Goal: Task Accomplishment & Management: Complete application form

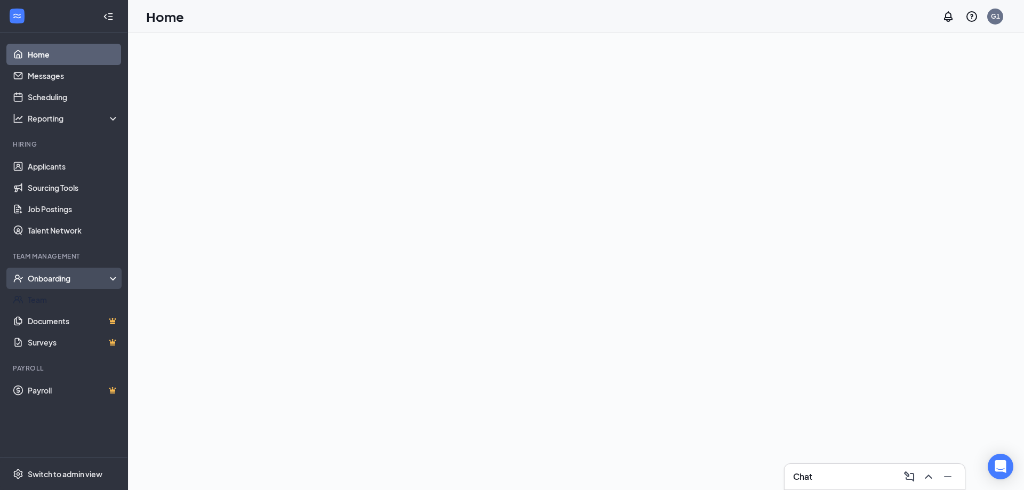
click at [58, 269] on div "Onboarding" at bounding box center [64, 278] width 128 height 21
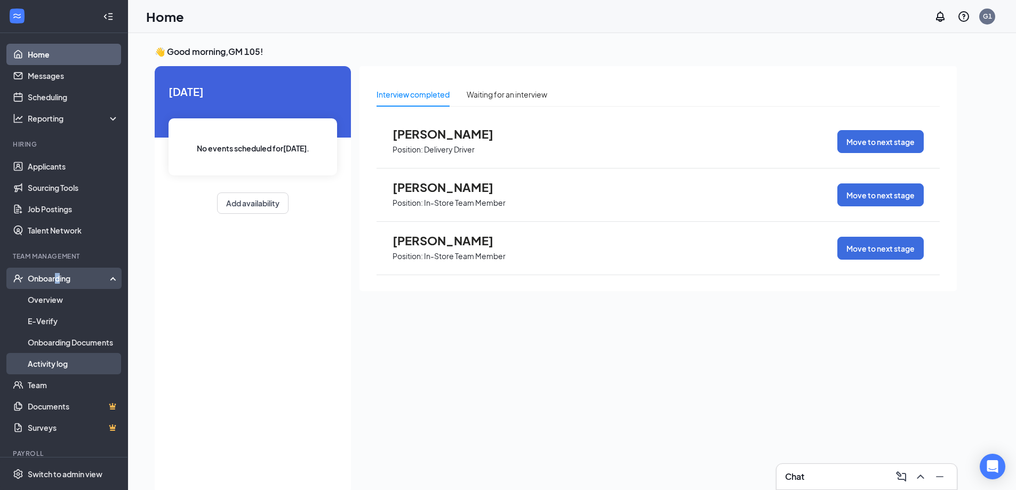
click at [46, 369] on link "Activity log" at bounding box center [73, 363] width 91 height 21
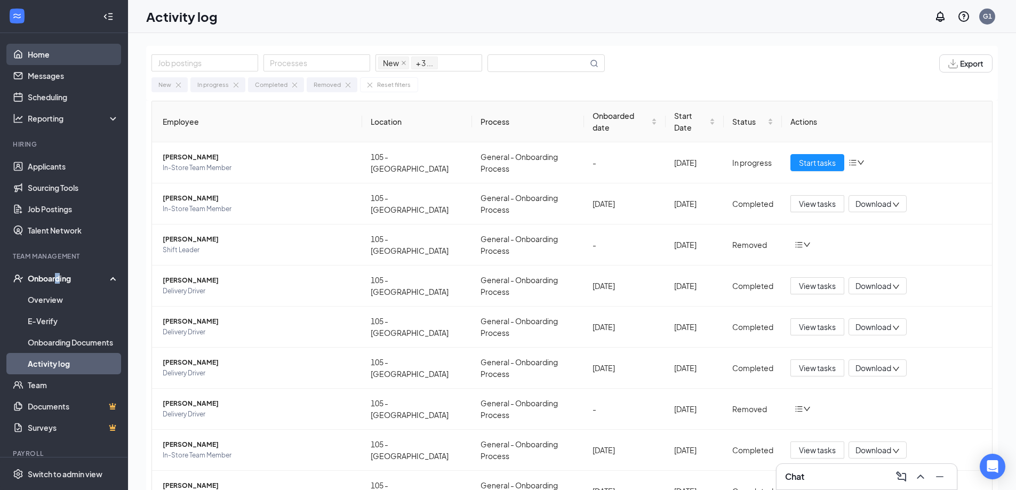
click at [47, 56] on link "Home" at bounding box center [73, 54] width 91 height 21
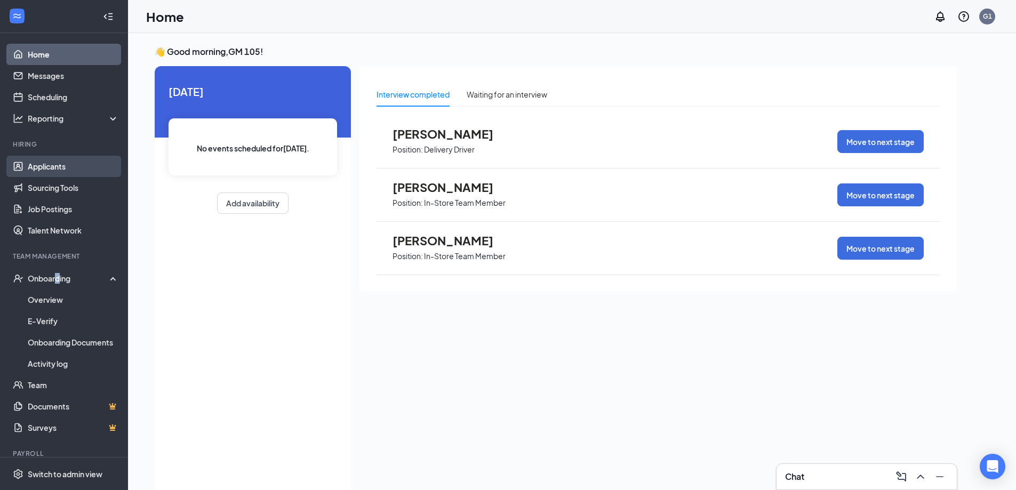
click at [60, 164] on link "Applicants" at bounding box center [73, 166] width 91 height 21
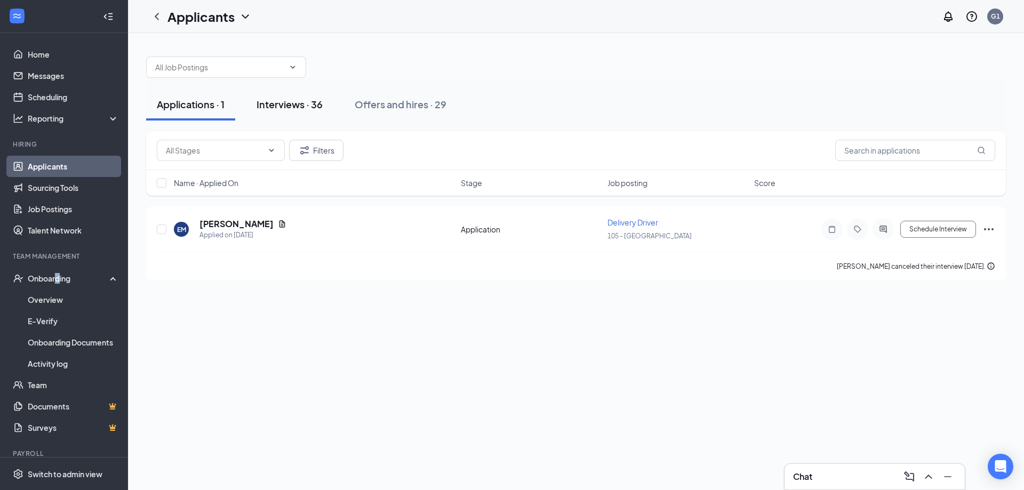
click at [308, 106] on div "Interviews · 36" at bounding box center [290, 104] width 66 height 13
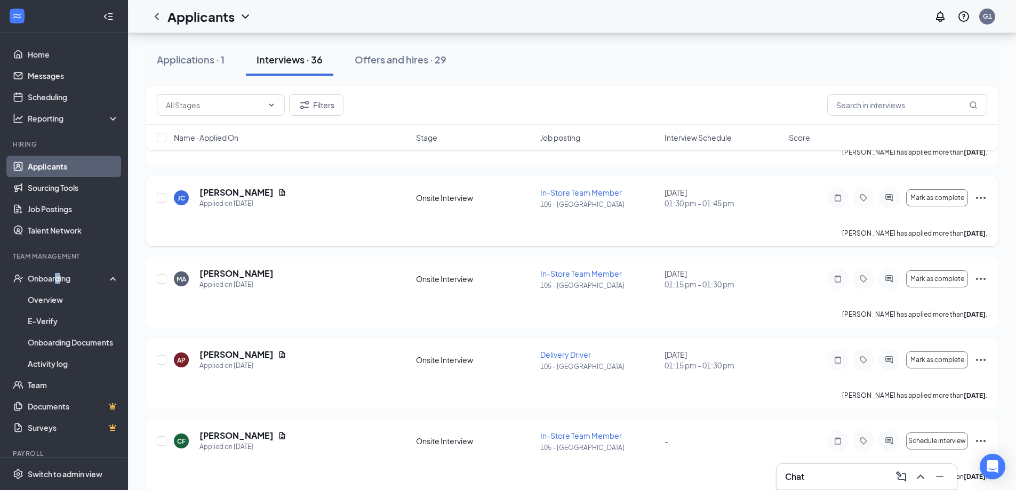
scroll to position [356, 0]
click at [935, 276] on span "Mark as complete" at bounding box center [938, 277] width 54 height 7
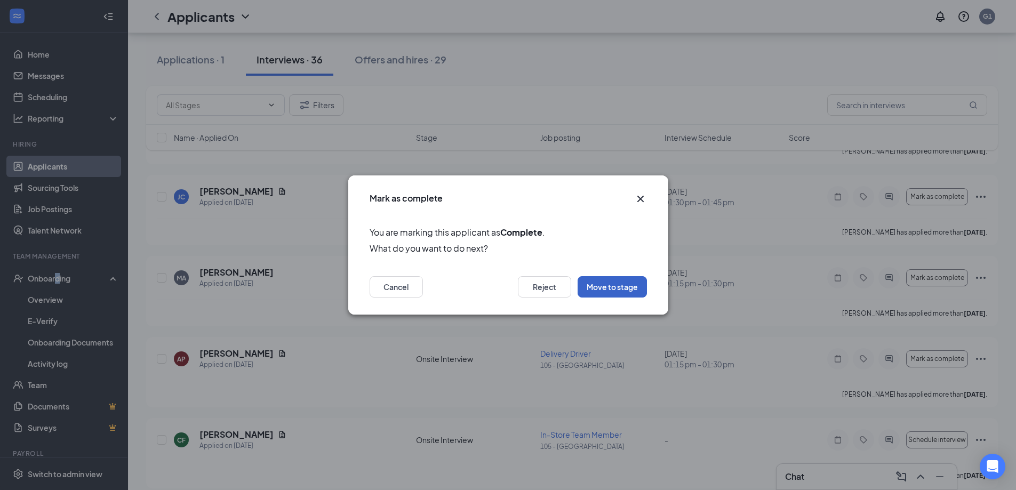
click at [618, 289] on button "Move to stage" at bounding box center [612, 286] width 69 height 21
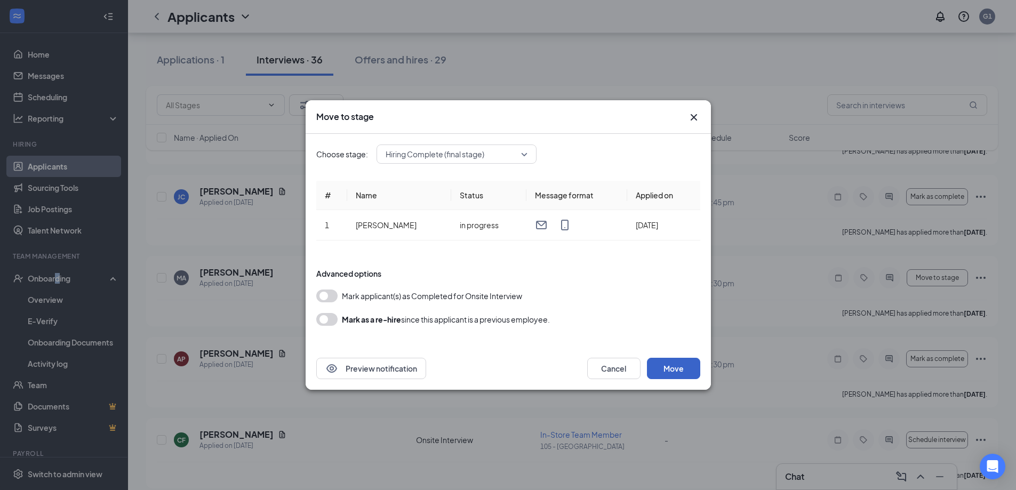
click at [659, 363] on button "Move" at bounding box center [673, 368] width 53 height 21
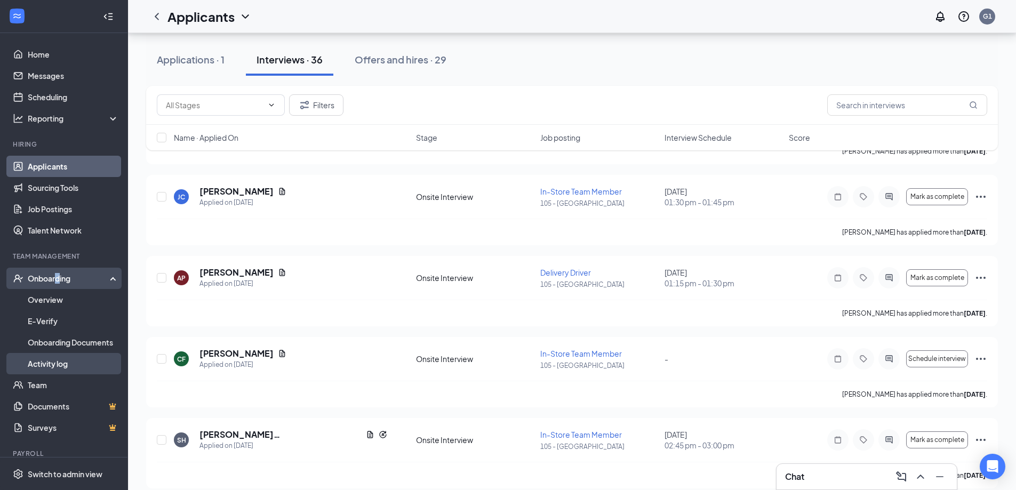
click at [51, 363] on link "Activity log" at bounding box center [73, 363] width 91 height 21
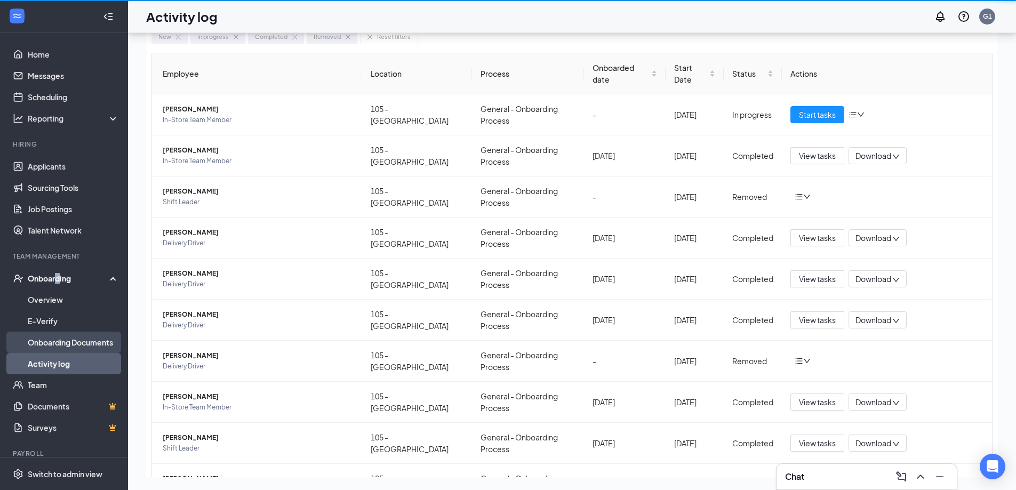
scroll to position [48, 0]
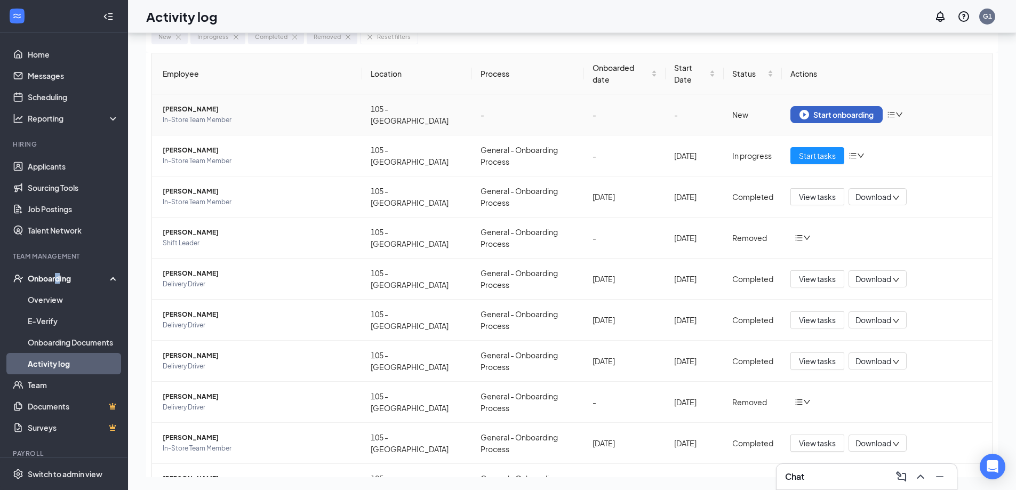
click at [832, 106] on button "Start onboarding" at bounding box center [837, 114] width 92 height 17
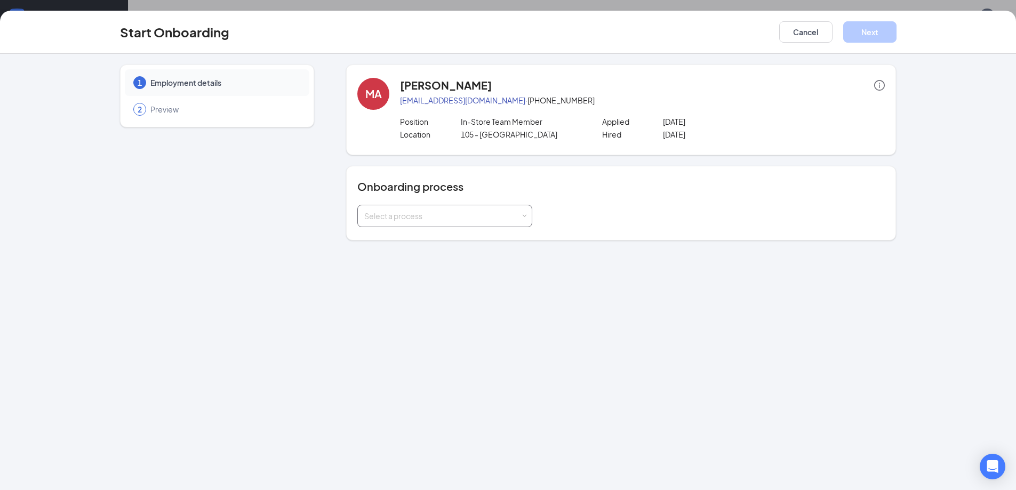
click at [478, 219] on div "Select a process" at bounding box center [442, 216] width 156 height 11
click at [473, 258] on li "General - Onboarding Process" at bounding box center [444, 258] width 175 height 19
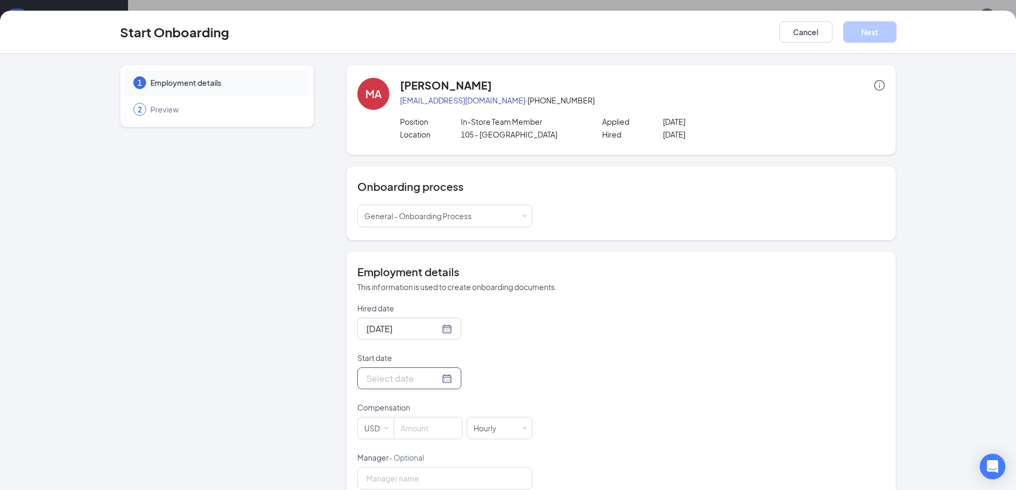
click at [435, 375] on div at bounding box center [410, 378] width 86 height 13
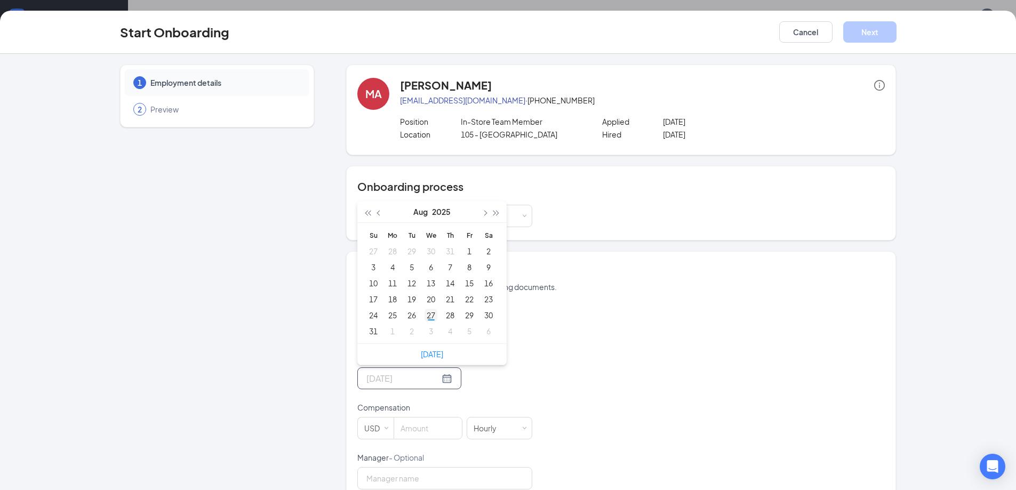
type input "[DATE]"
click at [431, 318] on div "27" at bounding box center [431, 315] width 13 height 13
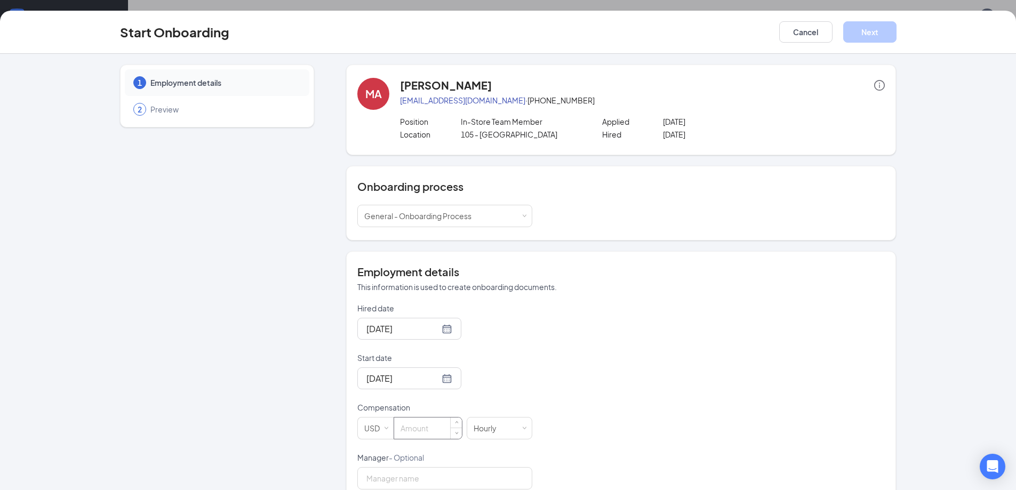
click at [426, 425] on input at bounding box center [428, 428] width 68 height 21
type input "15"
click at [413, 475] on input "Manager - Optional" at bounding box center [444, 478] width 175 height 22
type input "Lauren"
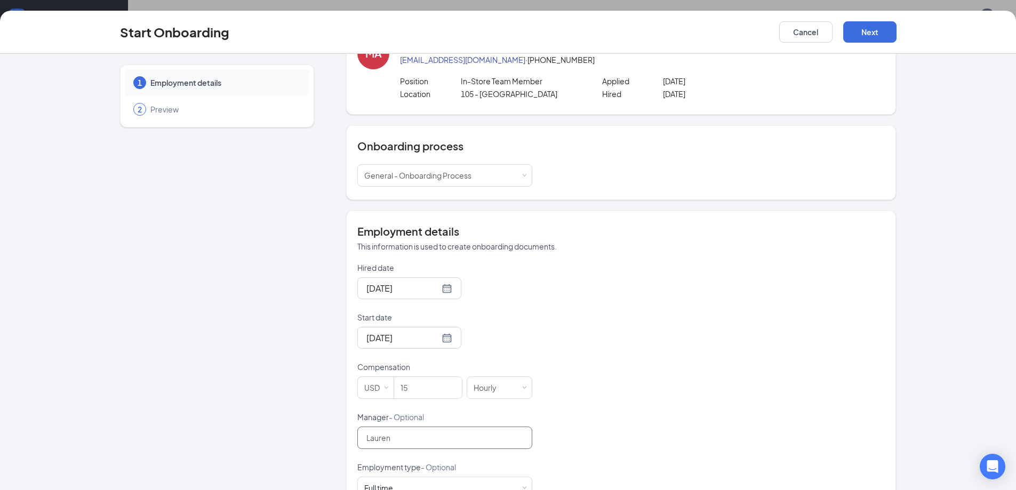
scroll to position [74, 0]
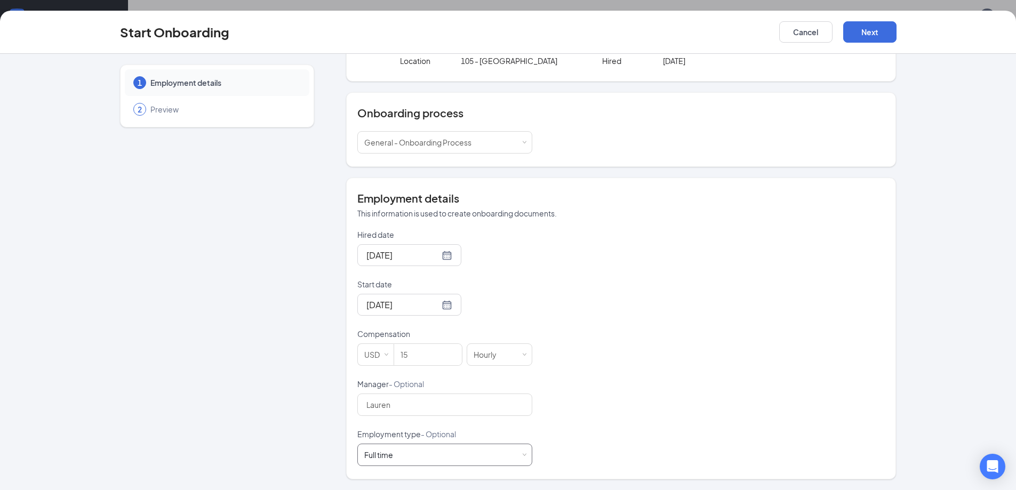
drag, startPoint x: 425, startPoint y: 459, endPoint x: 415, endPoint y: 457, distance: 10.4
click at [425, 459] on div "Full time Works 30+ hours per week and is reasonably expected to work" at bounding box center [444, 454] width 161 height 21
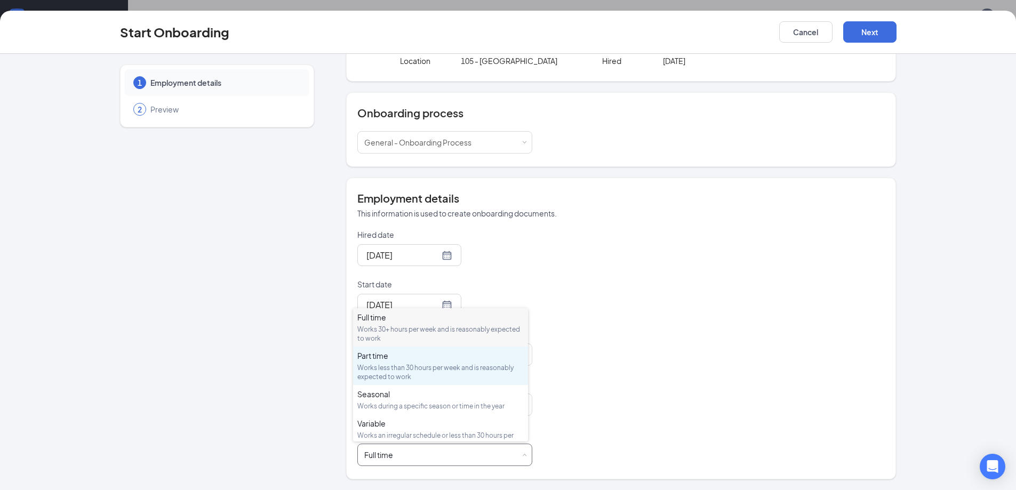
click at [411, 358] on div "Part time" at bounding box center [440, 355] width 166 height 11
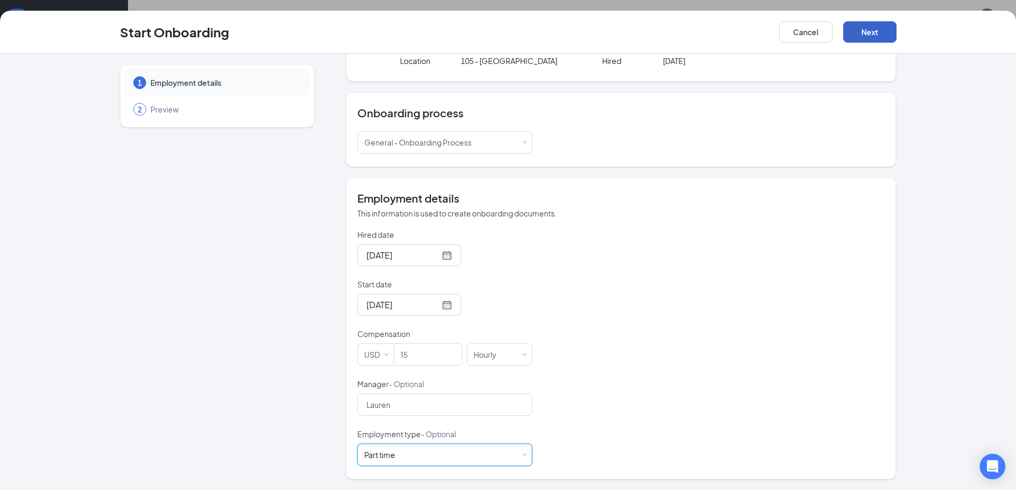
click at [865, 32] on button "Next" at bounding box center [869, 31] width 53 height 21
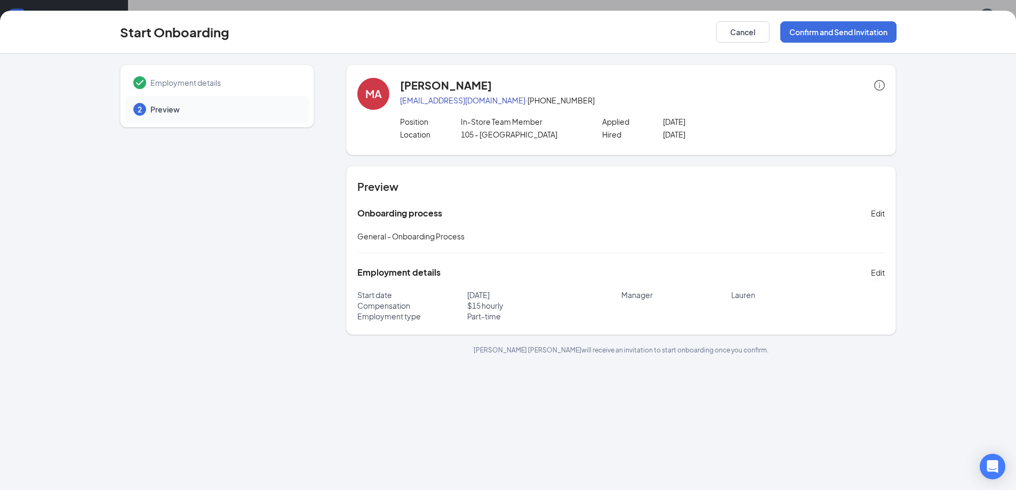
scroll to position [0, 0]
click at [851, 35] on button "Confirm and Send Invitation" at bounding box center [838, 31] width 116 height 21
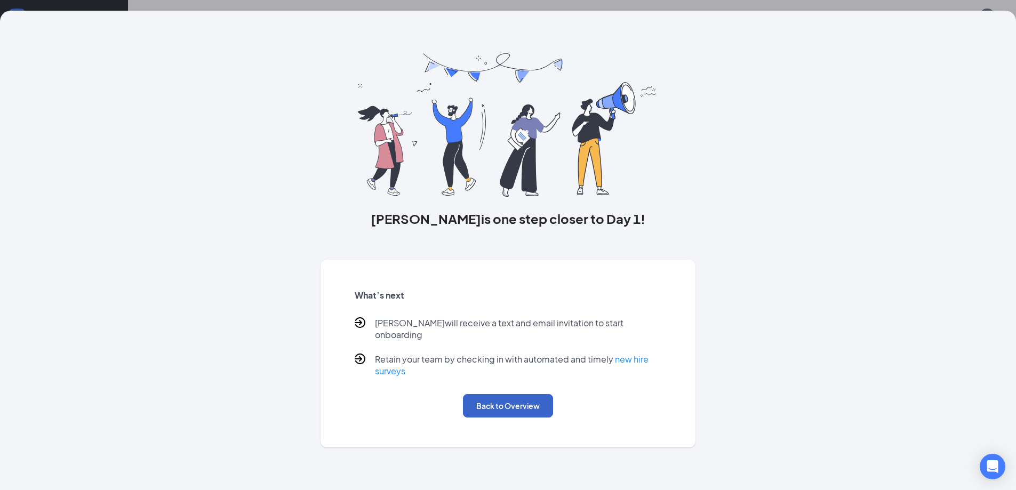
click at [494, 394] on button "Back to Overview" at bounding box center [508, 405] width 90 height 23
